Goal: Task Accomplishment & Management: Use online tool/utility

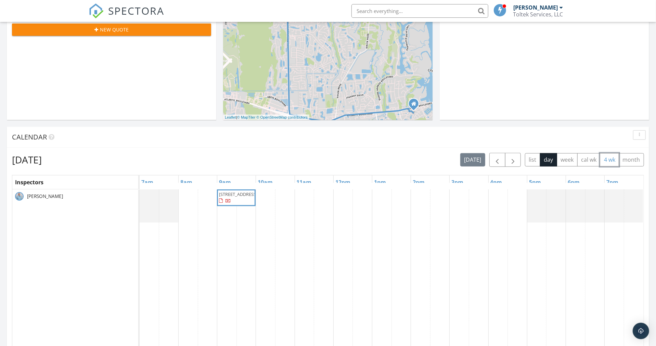
scroll to position [230, 0]
click at [610, 157] on button "4 wk" at bounding box center [609, 159] width 19 height 13
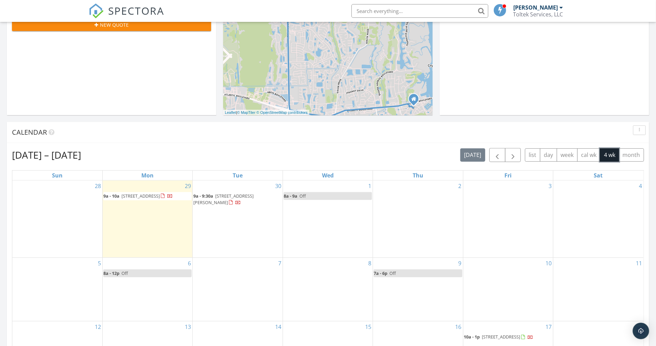
scroll to position [235, 0]
click at [317, 193] on link "8a - 9a Off" at bounding box center [328, 196] width 88 height 8
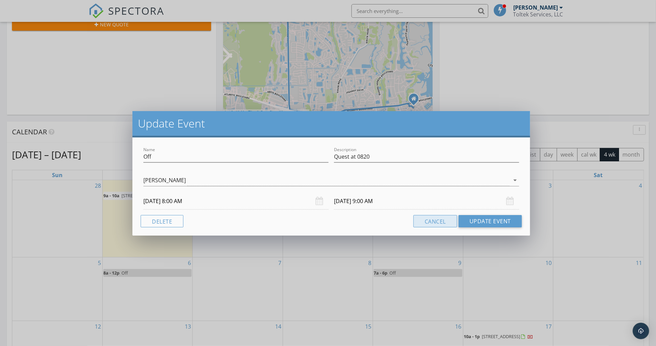
click at [436, 219] on button "Cancel" at bounding box center [435, 221] width 44 height 12
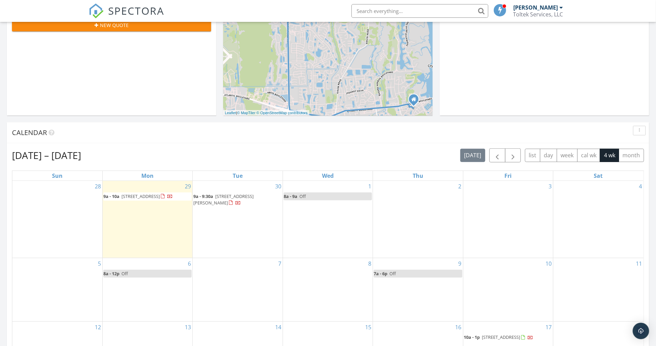
scroll to position [234, 0]
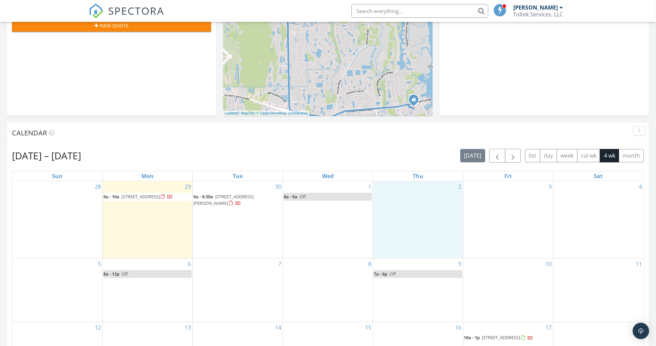
click at [416, 193] on div "2" at bounding box center [418, 219] width 90 height 77
click at [418, 176] on link "Event" at bounding box center [416, 175] width 35 height 11
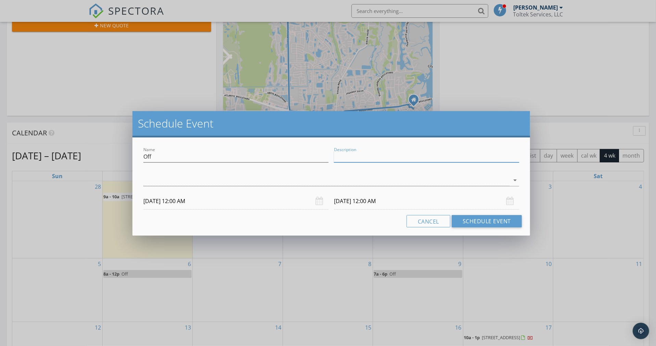
click at [361, 154] on input "Description" at bounding box center [426, 156] width 185 height 11
type input "Dental"
click at [158, 176] on div at bounding box center [326, 180] width 366 height 11
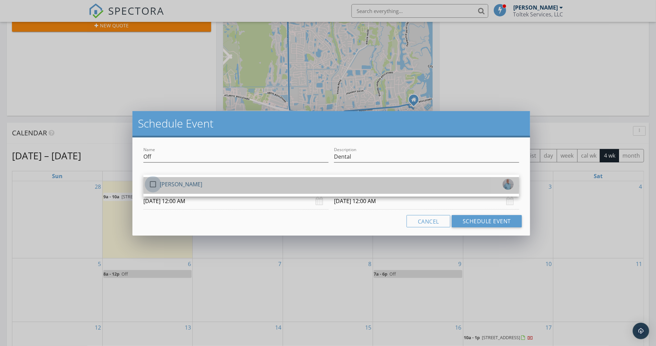
click at [153, 184] on div at bounding box center [153, 185] width 12 height 12
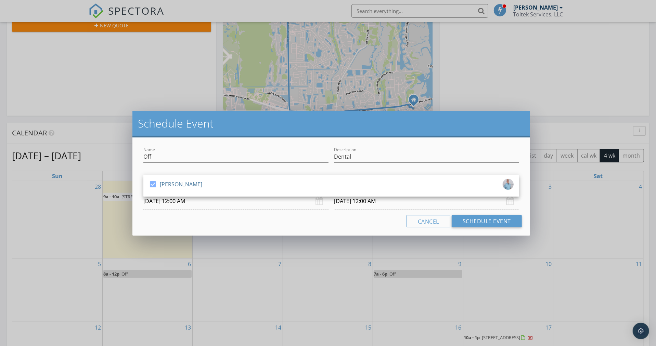
click at [229, 205] on input "[DATE] 12:00 AM" at bounding box center [235, 201] width 185 height 17
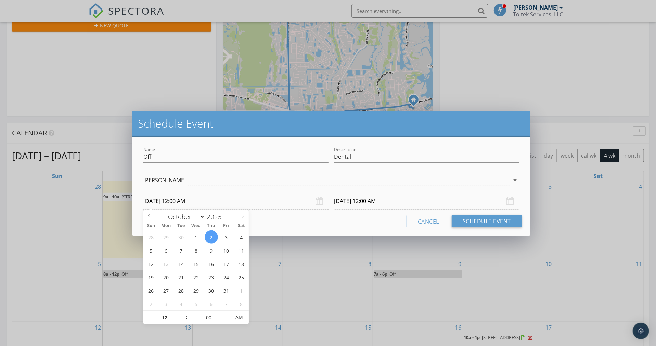
type input "01"
type input "[DATE] 1:00 AM"
click at [182, 314] on span at bounding box center [183, 314] width 5 height 7
type input "02"
type input "[DATE] 2:00 AM"
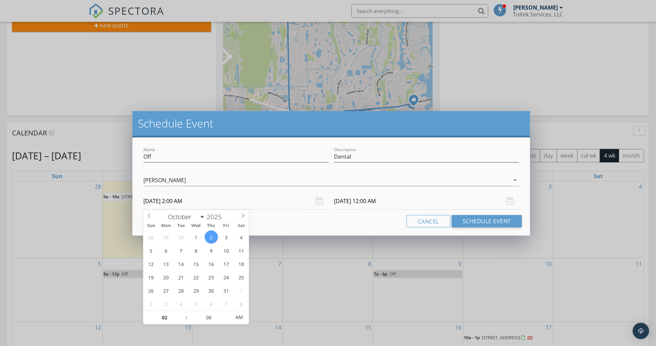
click at [182, 314] on span at bounding box center [183, 314] width 5 height 7
type input "03"
type input "[DATE] 3:00 AM"
click at [182, 314] on span at bounding box center [183, 314] width 5 height 7
type input "04"
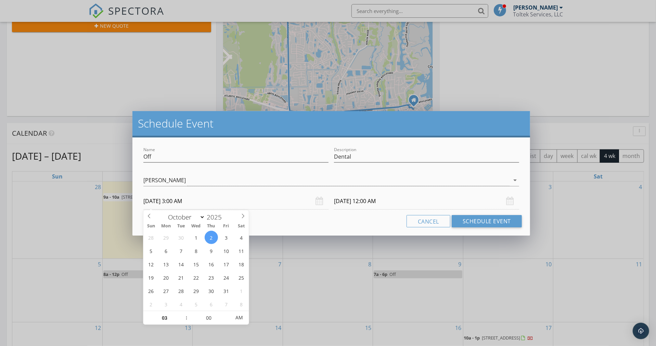
type input "[DATE] 4:00 AM"
click at [182, 314] on span at bounding box center [183, 314] width 5 height 7
type input "[DATE] 4:00 AM"
type input "05"
type input "[DATE] 5:00 AM"
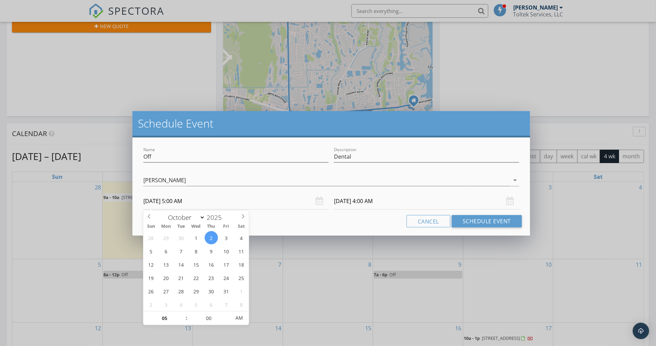
click at [182, 314] on span at bounding box center [183, 315] width 5 height 7
type input "[DATE] 5:00 AM"
type input "06"
type input "[DATE] 6:00 AM"
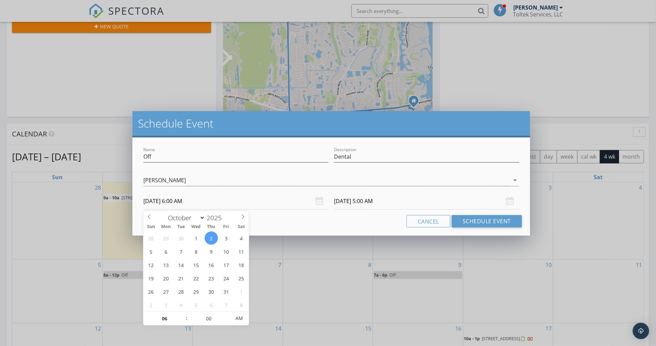
click at [182, 314] on span at bounding box center [183, 315] width 5 height 7
type input "07"
type input "[DATE] 7:00 AM"
click at [182, 314] on span at bounding box center [183, 315] width 5 height 7
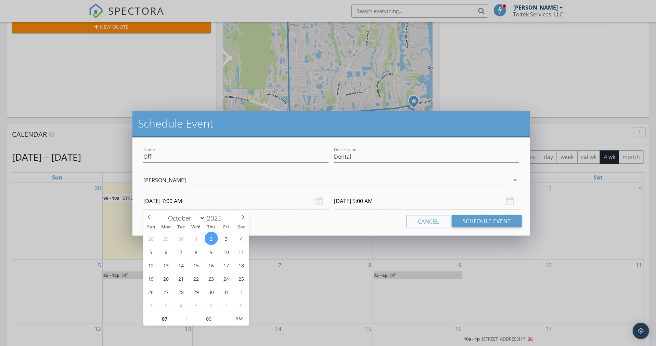
type input "07"
click at [349, 199] on input "[DATE] 7:00 AM" at bounding box center [426, 201] width 185 height 17
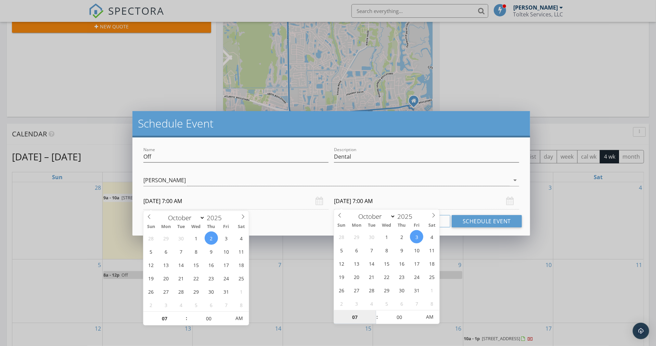
type input "[DATE] 7:00 AM"
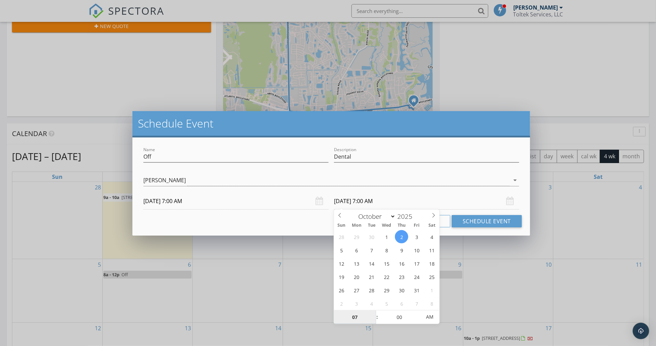
scroll to position [234, 0]
type input "08"
type input "[DATE] 8:00 AM"
click at [373, 312] on span at bounding box center [373, 313] width 5 height 7
type input "09"
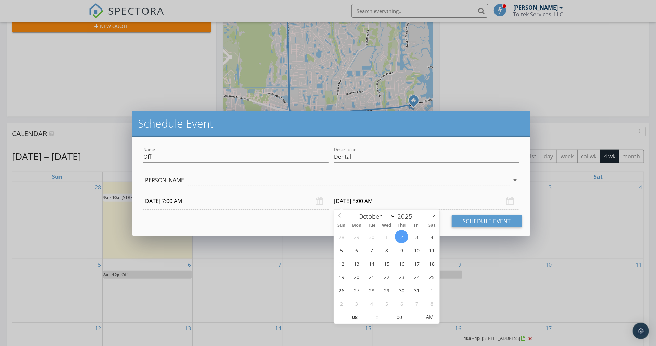
type input "[DATE] 9:00 AM"
click at [373, 312] on span at bounding box center [373, 314] width 5 height 7
type input "10"
type input "[DATE] 10:00 AM"
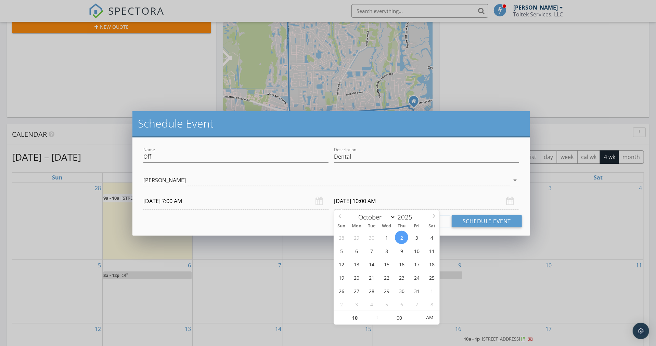
click at [373, 312] on span at bounding box center [373, 314] width 5 height 7
click at [486, 221] on button "Schedule Event" at bounding box center [487, 221] width 70 height 12
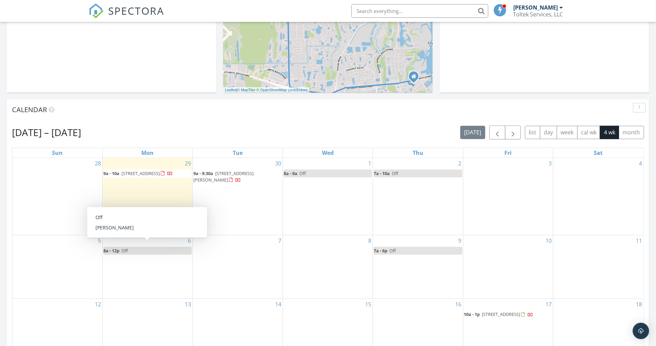
scroll to position [257, 0]
